Goal: Information Seeking & Learning: Learn about a topic

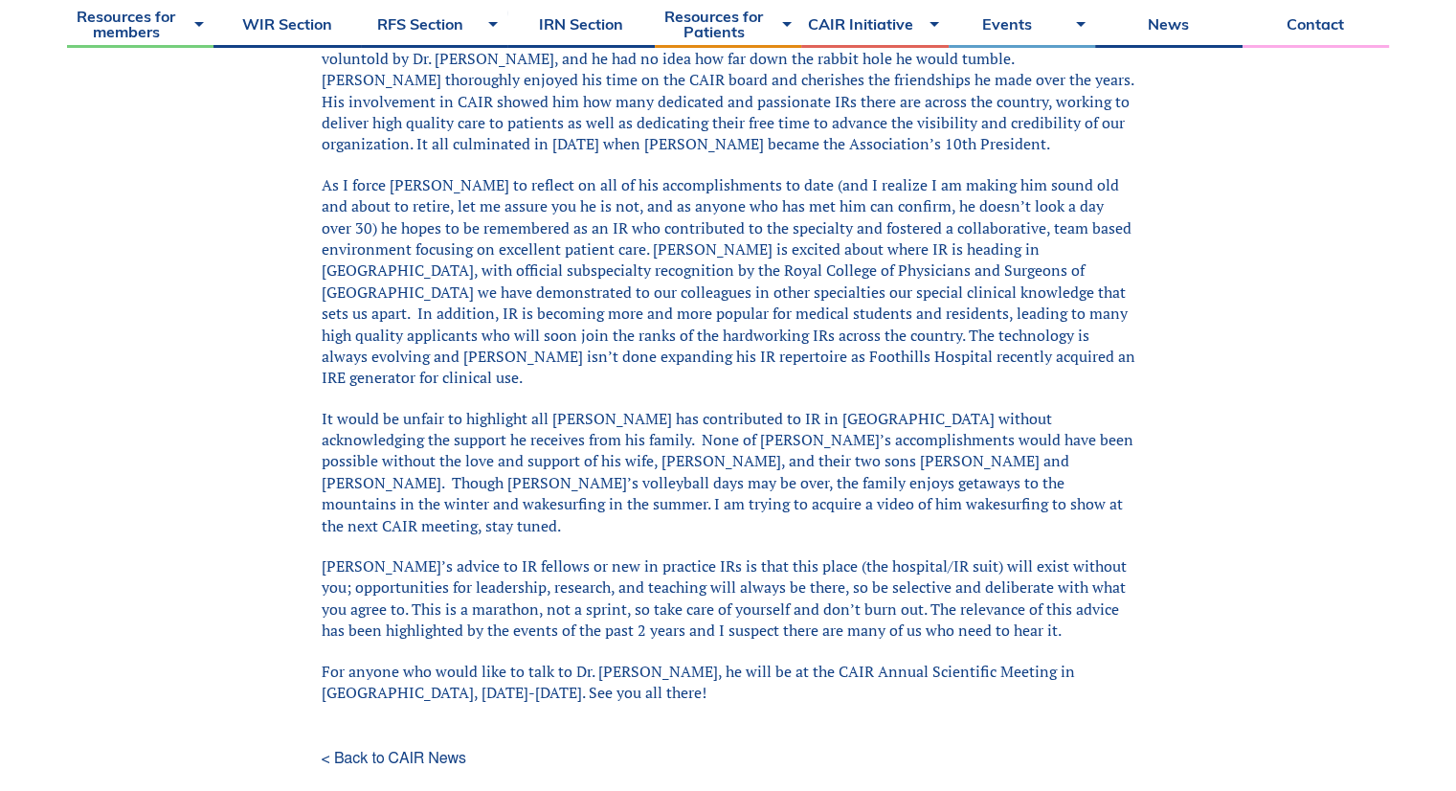
scroll to position [1053, 0]
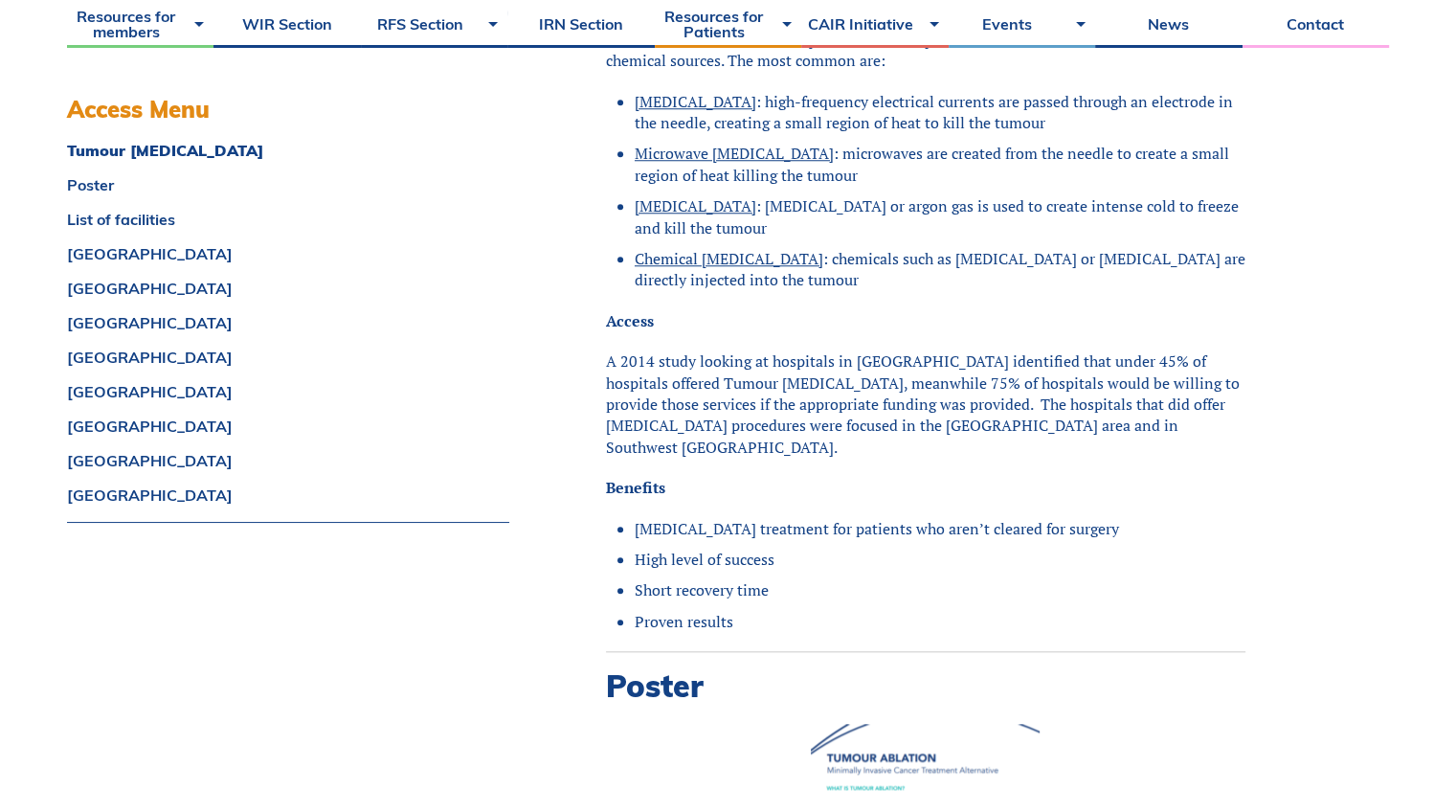
scroll to position [1723, 0]
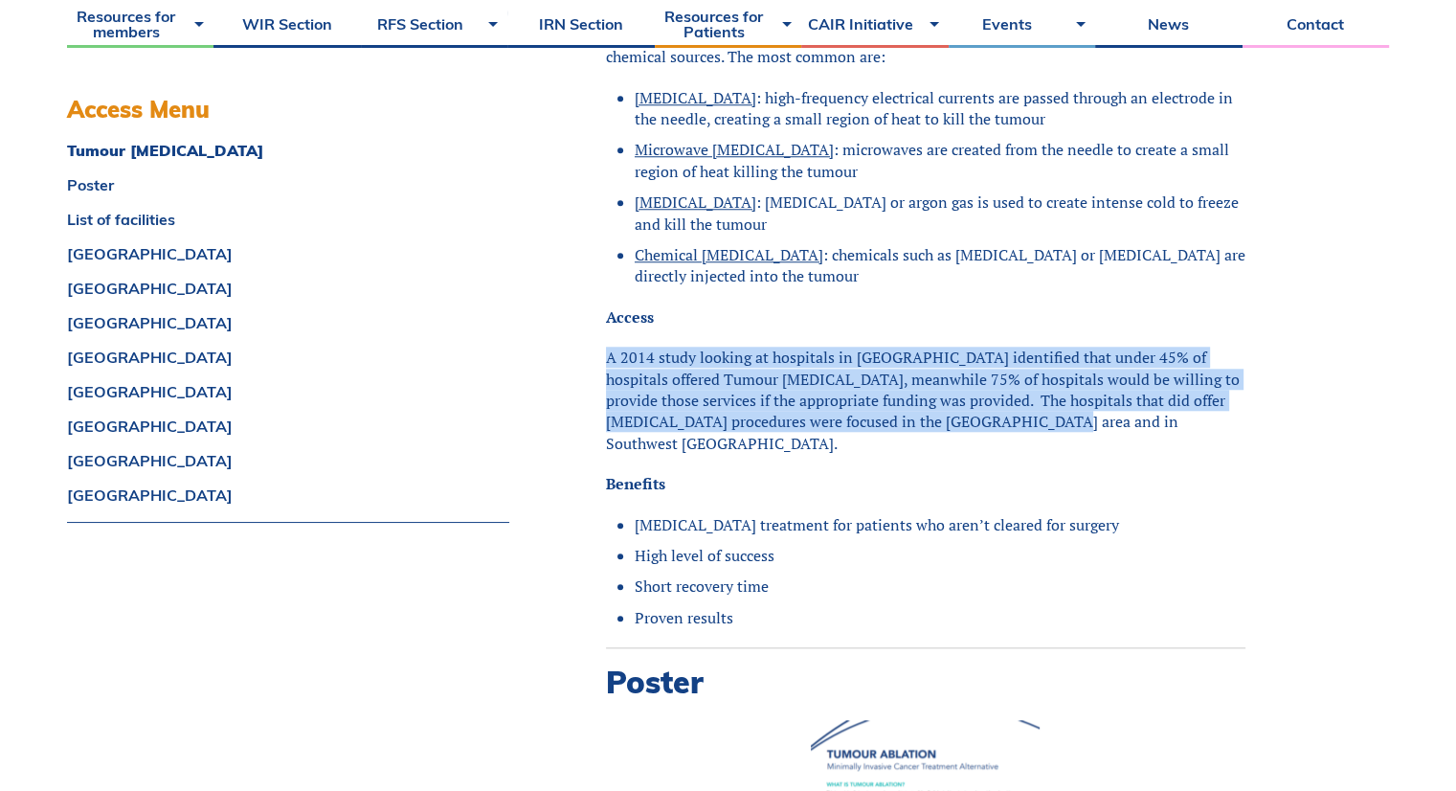
drag, startPoint x: 610, startPoint y: 334, endPoint x: 990, endPoint y: 404, distance: 386.3
click at [990, 404] on p "A 2014 study looking at hospitals in [GEOGRAPHIC_DATA] identified that under 45…" at bounding box center [925, 399] width 639 height 107
drag, startPoint x: 972, startPoint y: 399, endPoint x: 619, endPoint y: 338, distance: 358.4
click at [619, 346] on p "A 2014 study looking at hospitals in [GEOGRAPHIC_DATA] identified that under 45…" at bounding box center [925, 399] width 639 height 107
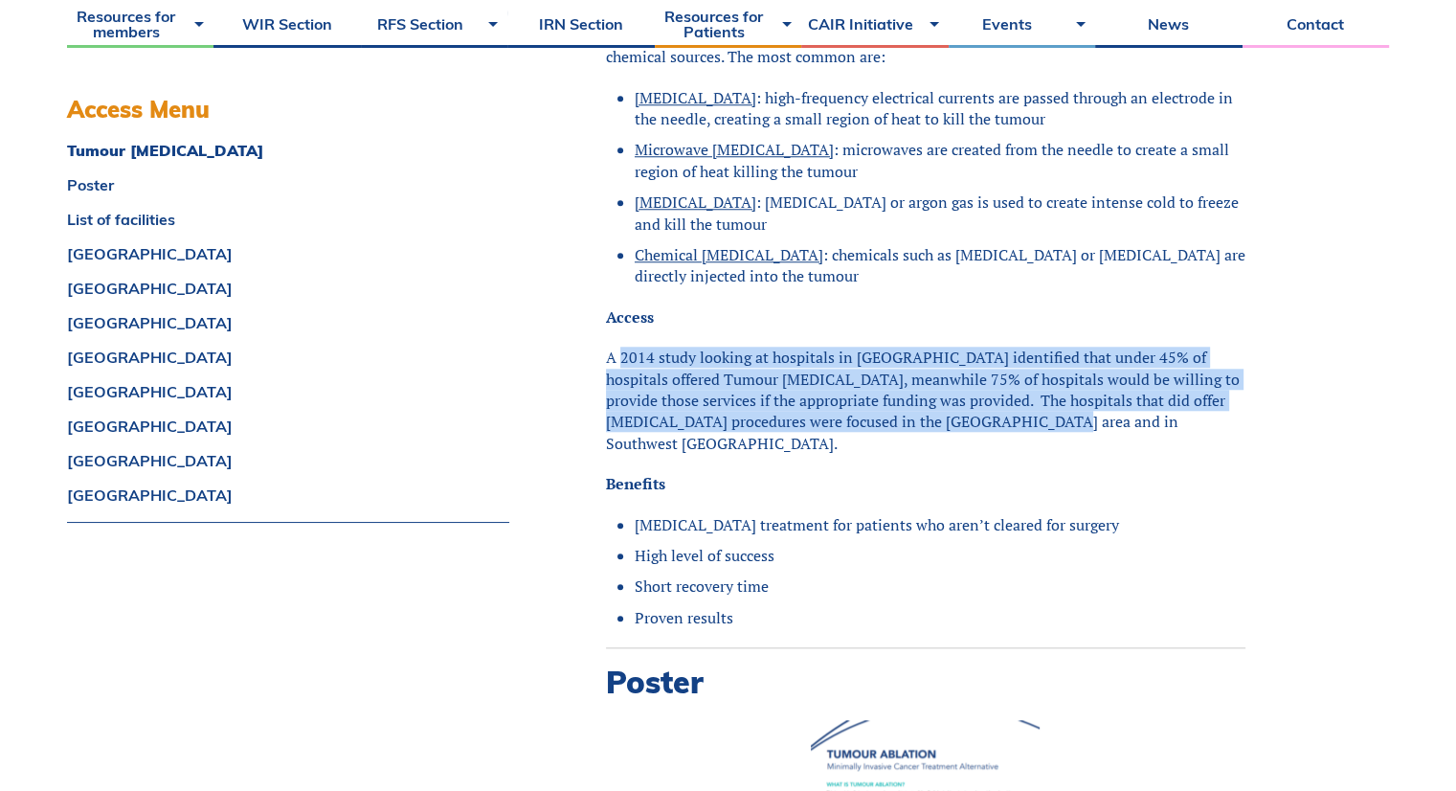
click at [619, 346] on p "A 2014 study looking at hospitals in [GEOGRAPHIC_DATA] identified that under 45…" at bounding box center [925, 399] width 639 height 107
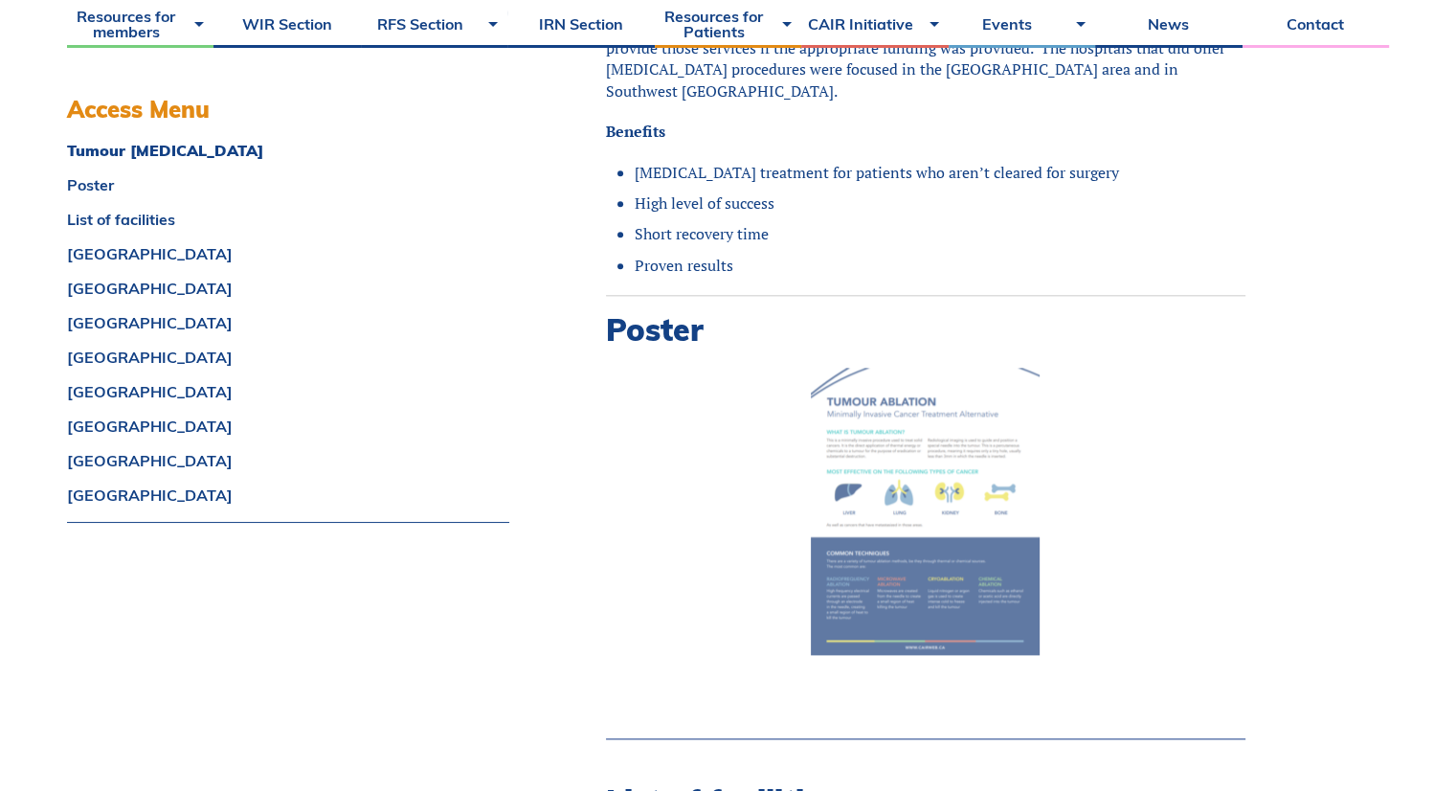
scroll to position [2106, 0]
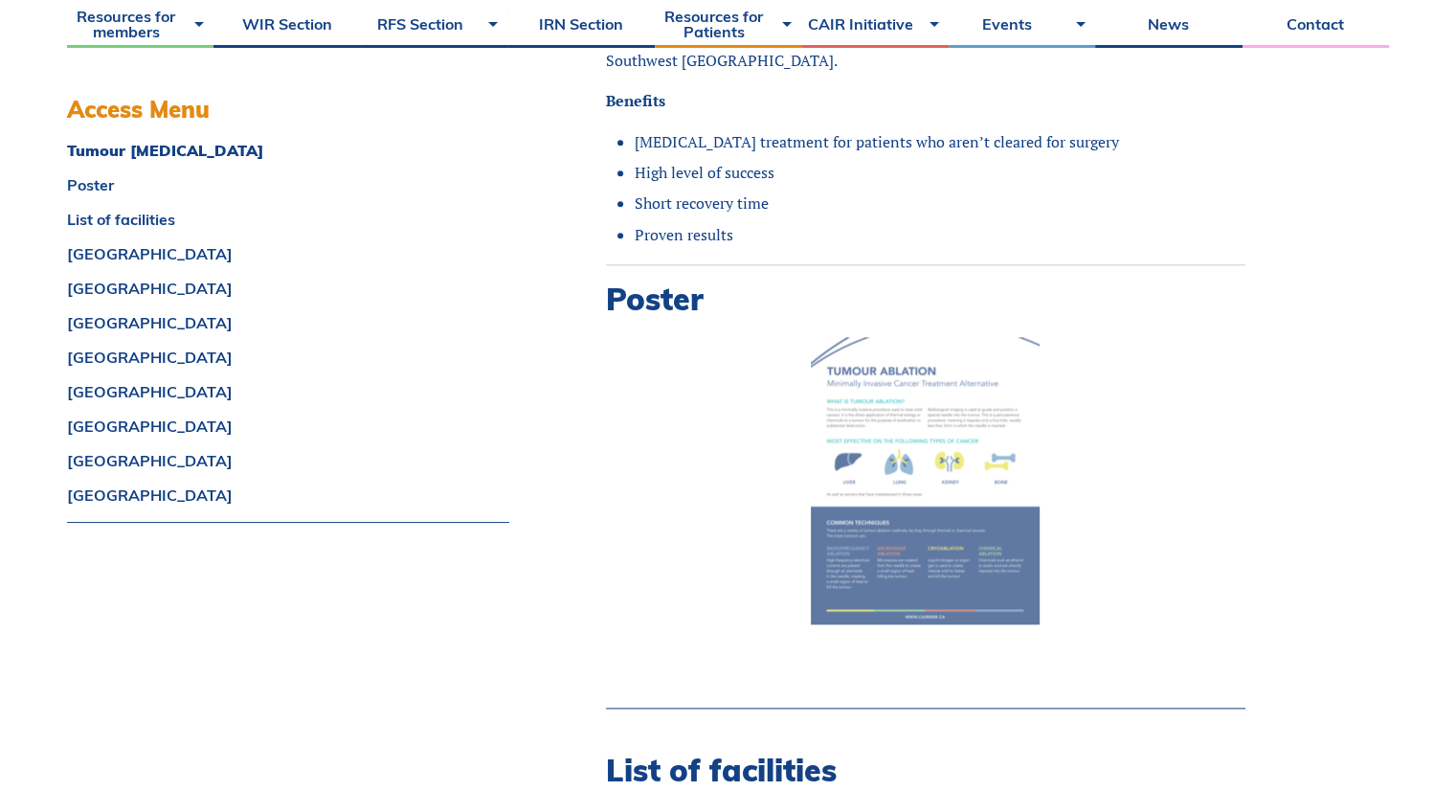
click at [917, 441] on img at bounding box center [925, 480] width 229 height 287
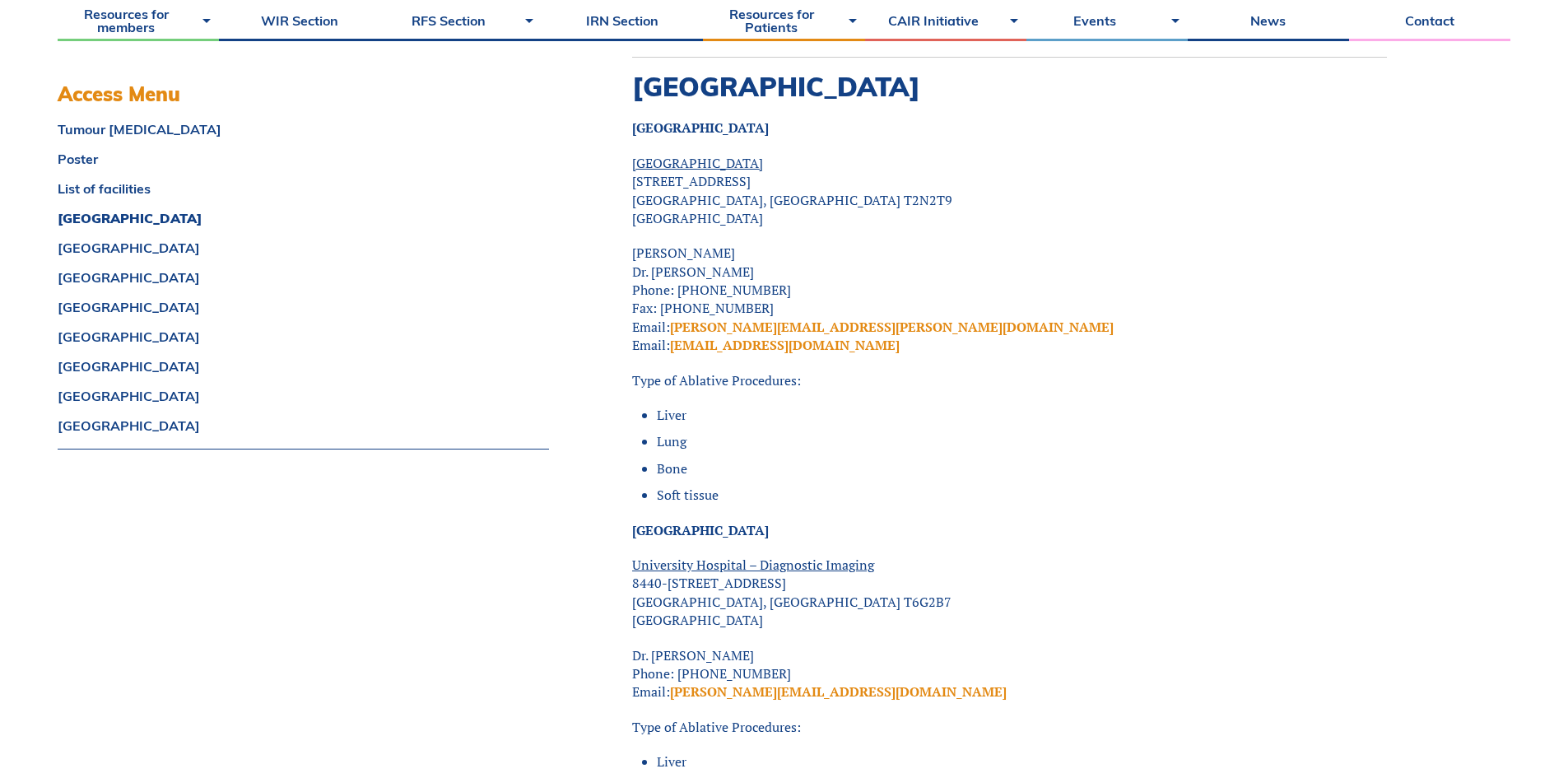
scroll to position [2749, 0]
